Goal: Communication & Community: Answer question/provide support

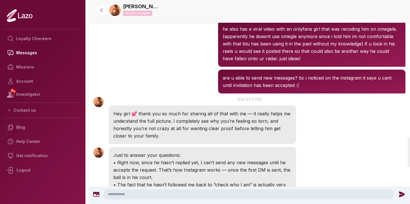
scroll to position [951, 0]
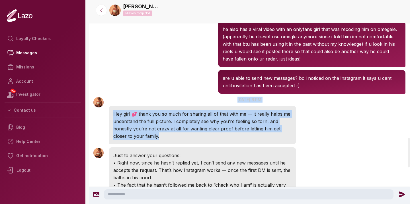
drag, startPoint x: 199, startPoint y: 126, endPoint x: 196, endPoint y: 94, distance: 31.7
click at [196, 97] on div "[PERSON_NAME] 6:41 PM [DATE] at 6 pm Hey girl 💕 thank you so much for sharing a…" at bounding box center [202, 121] width 187 height 48
click at [196, 97] on p "[DATE] 6 pm" at bounding box center [249, 100] width 321 height 6
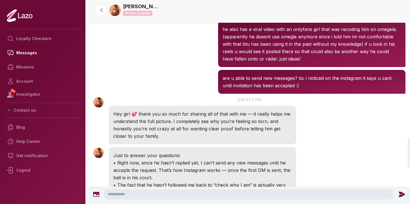
drag, startPoint x: 197, startPoint y: 103, endPoint x: 240, endPoint y: 127, distance: 49.7
click at [240, 127] on p "Hey girl 💕 thank you so much for sharing all of that with me — it really helps …" at bounding box center [202, 125] width 178 height 30
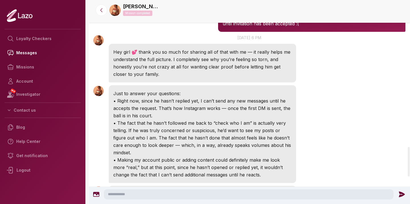
scroll to position [1014, 0]
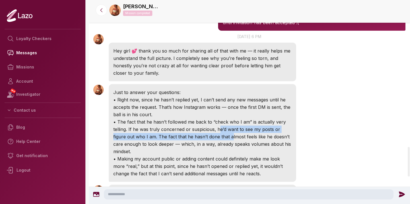
drag, startPoint x: 230, startPoint y: 131, endPoint x: 217, endPoint y: 121, distance: 16.2
click at [217, 121] on p "• The fact that he hasn’t followed me back to “check who I am” is actually very…" at bounding box center [202, 136] width 178 height 37
drag, startPoint x: 194, startPoint y: 120, endPoint x: 213, endPoint y: 142, distance: 28.7
click at [213, 142] on p "• The fact that he hasn’t followed me back to “check who I am” is actually very…" at bounding box center [202, 136] width 178 height 37
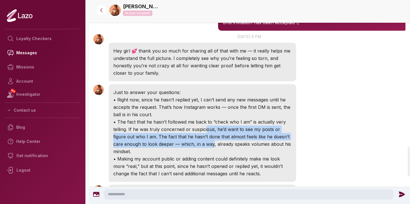
drag, startPoint x: 210, startPoint y: 137, endPoint x: 204, endPoint y: 123, distance: 15.2
click at [204, 123] on p "• The fact that he hasn’t followed me back to “check who I am” is actually very…" at bounding box center [202, 136] width 178 height 37
click at [197, 136] on p "• The fact that he hasn’t followed me back to “check who I am” is actually very…" at bounding box center [202, 136] width 178 height 37
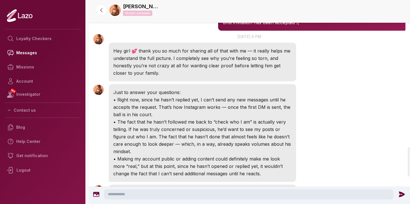
click at [147, 191] on textarea at bounding box center [248, 194] width 289 height 10
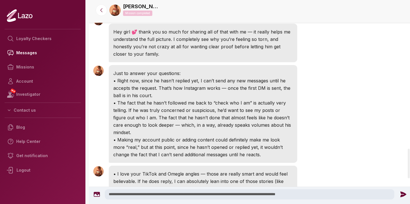
scroll to position [1026, 0]
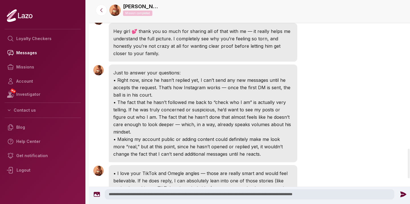
type textarea "**********"
click at [400, 196] on icon at bounding box center [403, 195] width 6 height 6
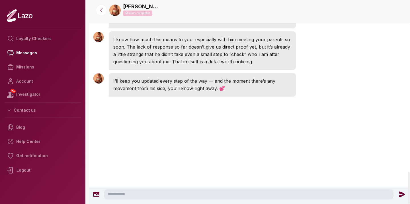
scroll to position [1141, 0]
drag, startPoint x: 278, startPoint y: 84, endPoint x: 279, endPoint y: 56, distance: 28.2
click at [279, 24] on p "• I love your TikTok and Omegle angles — those are really smart and would feel …" at bounding box center [202, 9] width 178 height 30
click at [308, 30] on div "[PERSON_NAME] 6:41 PM • I love your TikTok and Omegle angles — those are really…" at bounding box center [249, 9] width 321 height 42
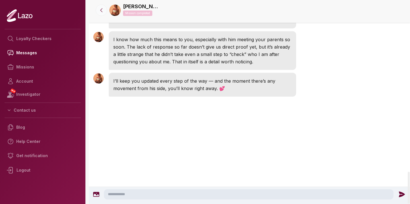
click at [101, 12] on icon at bounding box center [101, 10] width 6 height 6
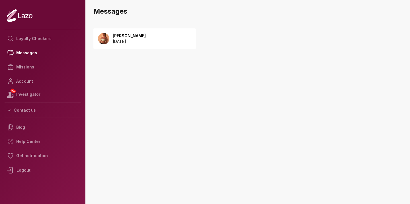
click at [131, 41] on p "2025 September 08" at bounding box center [129, 42] width 33 height 6
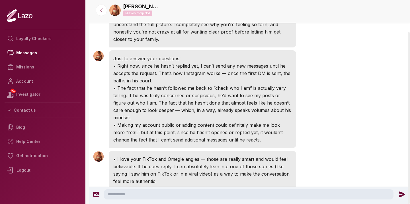
scroll to position [1202, 0]
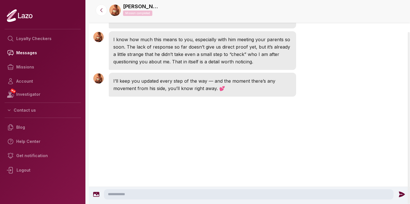
click at [160, 191] on textarea at bounding box center [248, 194] width 289 height 10
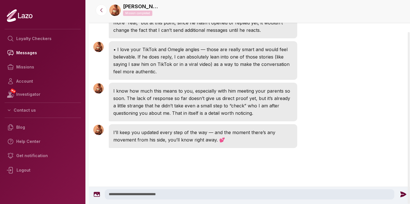
scroll to position [1042, 0]
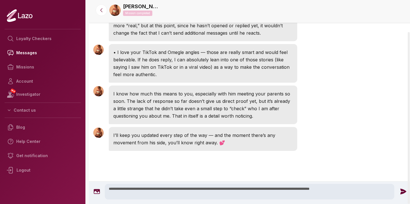
type textarea "**********"
click at [400, 192] on icon at bounding box center [403, 192] width 6 height 6
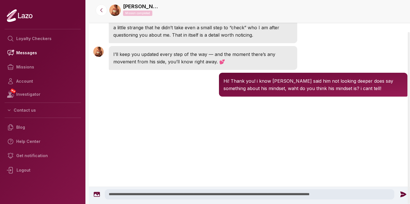
scroll to position [1127, 0]
click at [176, 194] on textarea "**********" at bounding box center [249, 194] width 289 height 10
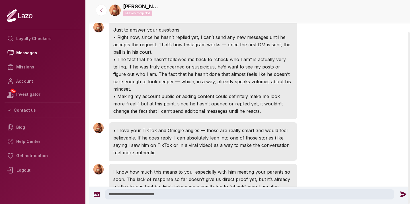
scroll to position [955, 0]
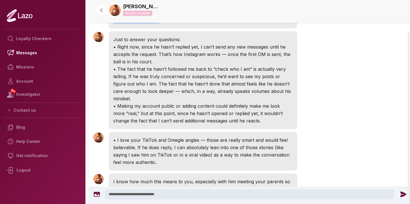
drag, startPoint x: 182, startPoint y: 118, endPoint x: 196, endPoint y: 129, distance: 18.4
click at [196, 28] on div "Hey girl 💕 thank you so much for sharing all of that with me — it really helps …" at bounding box center [203, 9] width 188 height 39
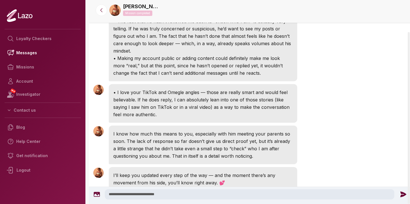
scroll to position [1005, 0]
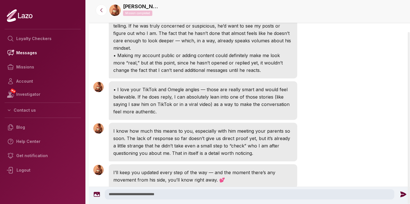
click at [183, 197] on textarea "**********" at bounding box center [249, 194] width 289 height 10
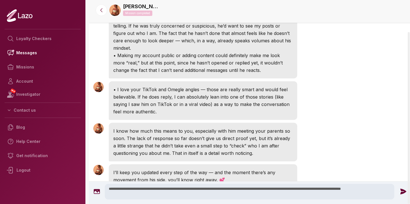
type textarea "**********"
click at [401, 193] on icon at bounding box center [403, 192] width 6 height 6
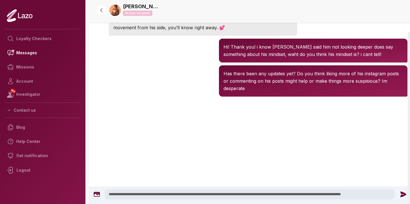
scroll to position [1202, 0]
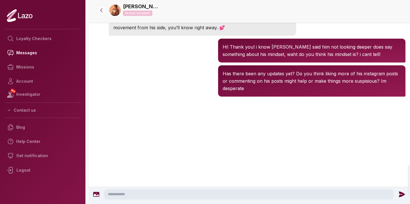
scroll to position [1134, 0]
click at [99, 10] on icon at bounding box center [101, 10] width 6 height 6
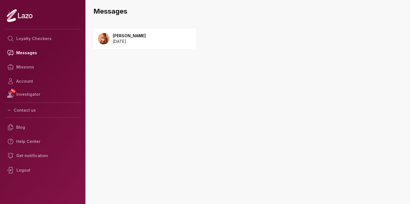
click at [143, 41] on p "[DATE]" at bounding box center [129, 42] width 33 height 6
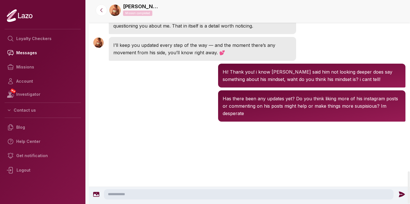
scroll to position [1060, 0]
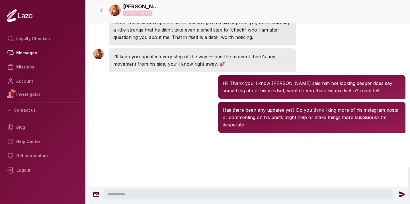
click at [140, 193] on textarea at bounding box center [248, 194] width 289 height 10
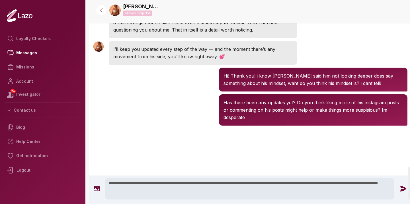
type textarea "**********"
click at [403, 189] on icon at bounding box center [403, 189] width 6 height 6
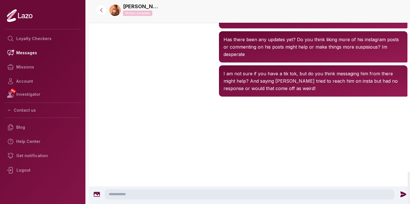
scroll to position [1168, 0]
